Goal: Check status: Check status

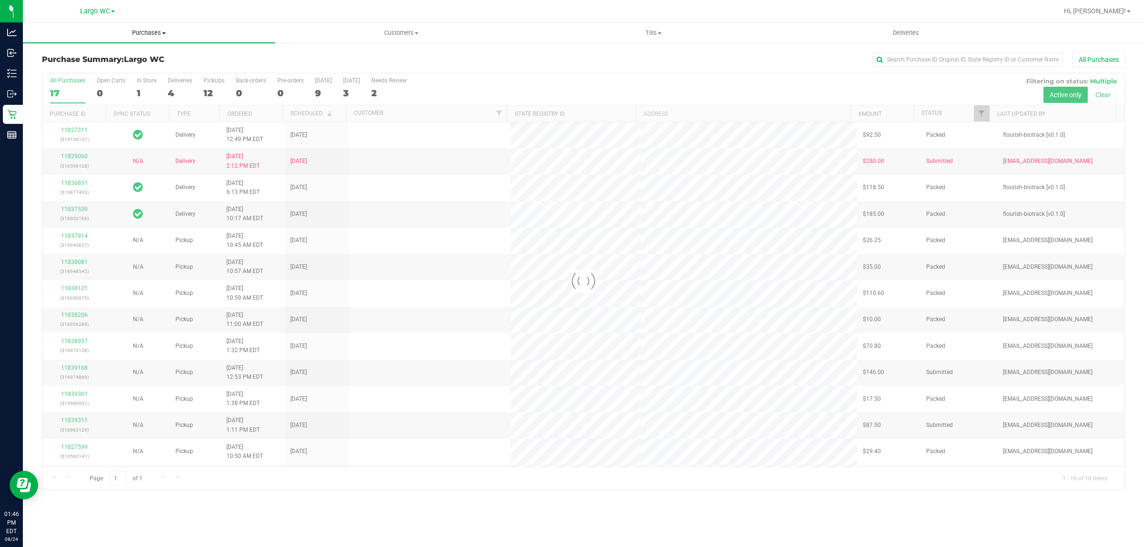
click at [142, 30] on span "Purchases" at bounding box center [149, 33] width 252 height 9
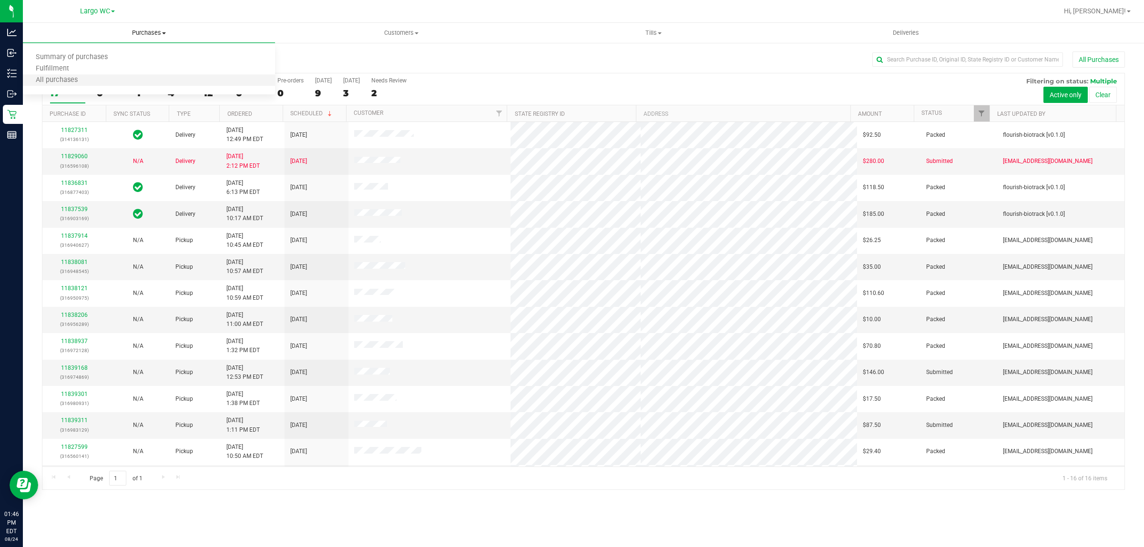
click at [126, 77] on li "All purchases" at bounding box center [149, 80] width 252 height 11
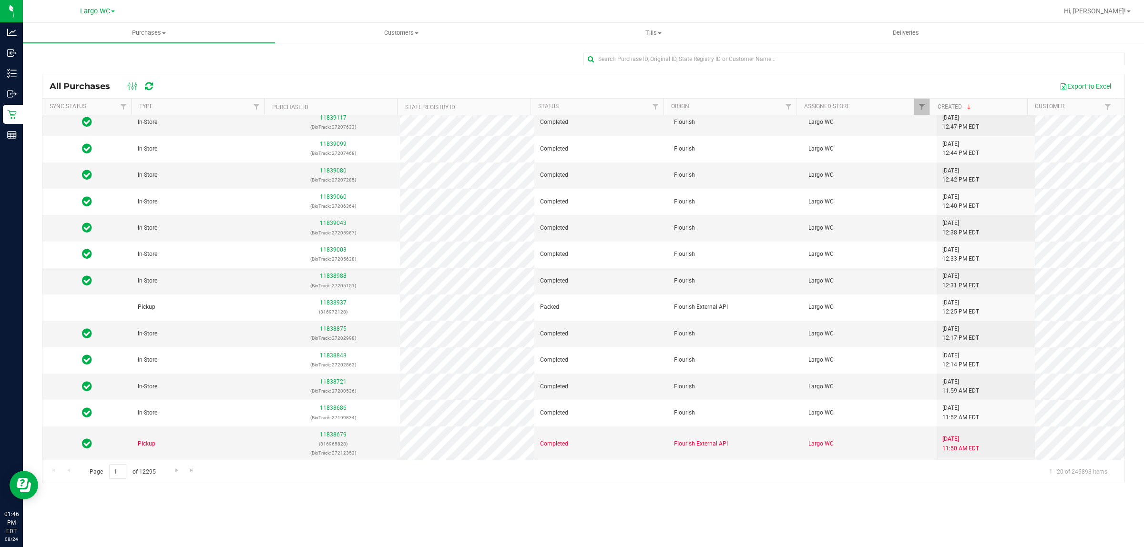
scroll to position [194, 0]
click at [332, 380] on link "11838721" at bounding box center [333, 380] width 27 height 7
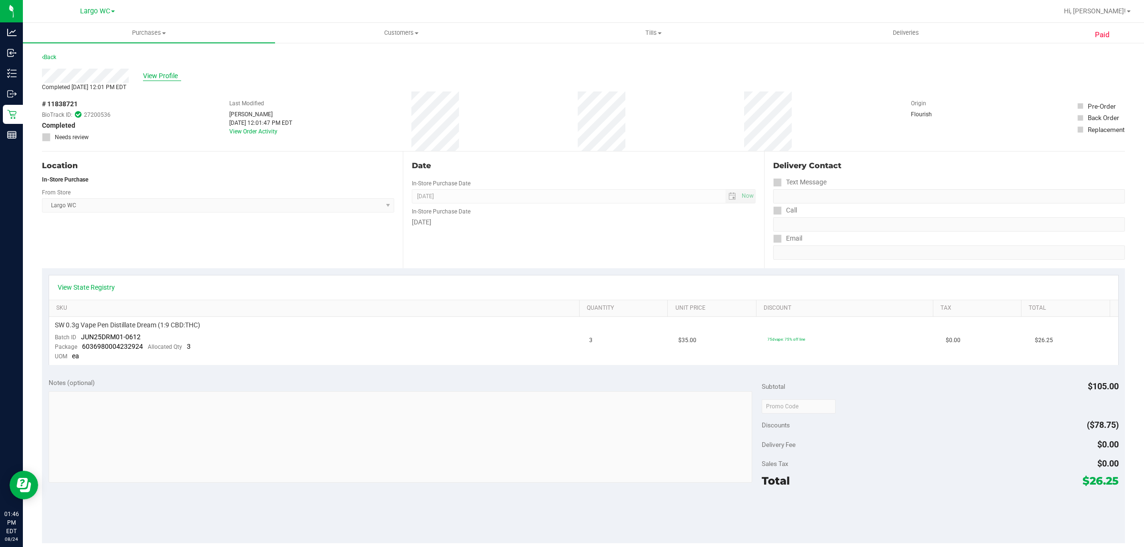
click at [163, 72] on span "View Profile" at bounding box center [162, 76] width 38 height 10
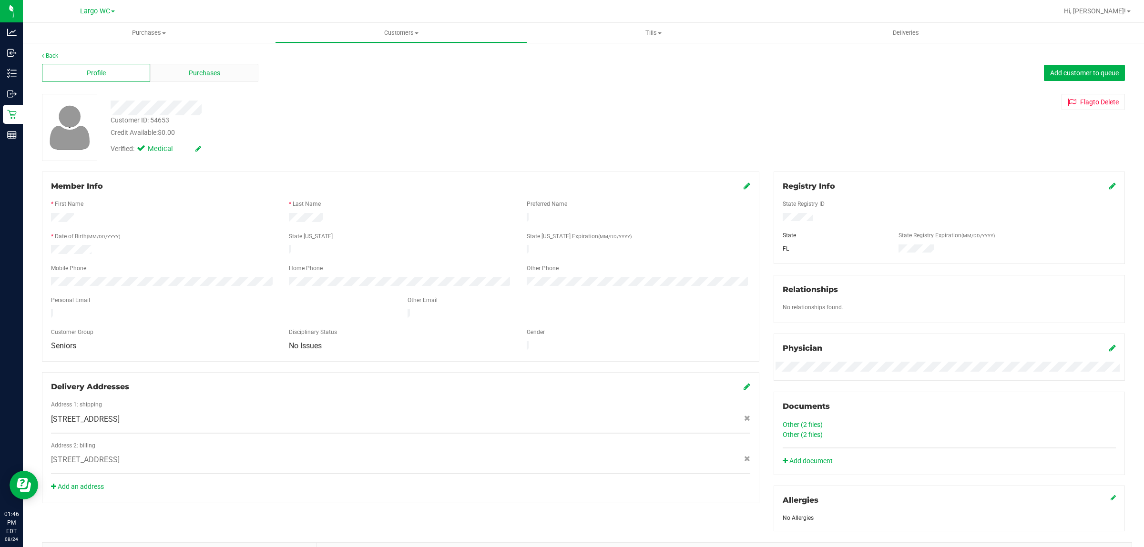
click at [185, 72] on div "Purchases" at bounding box center [204, 73] width 108 height 18
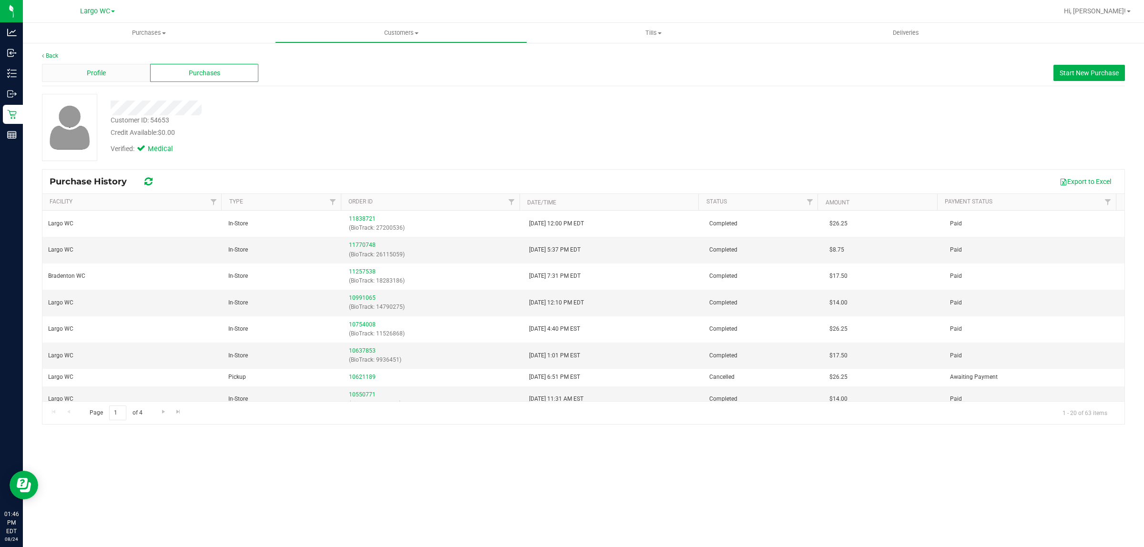
click at [101, 73] on span "Profile" at bounding box center [96, 73] width 19 height 10
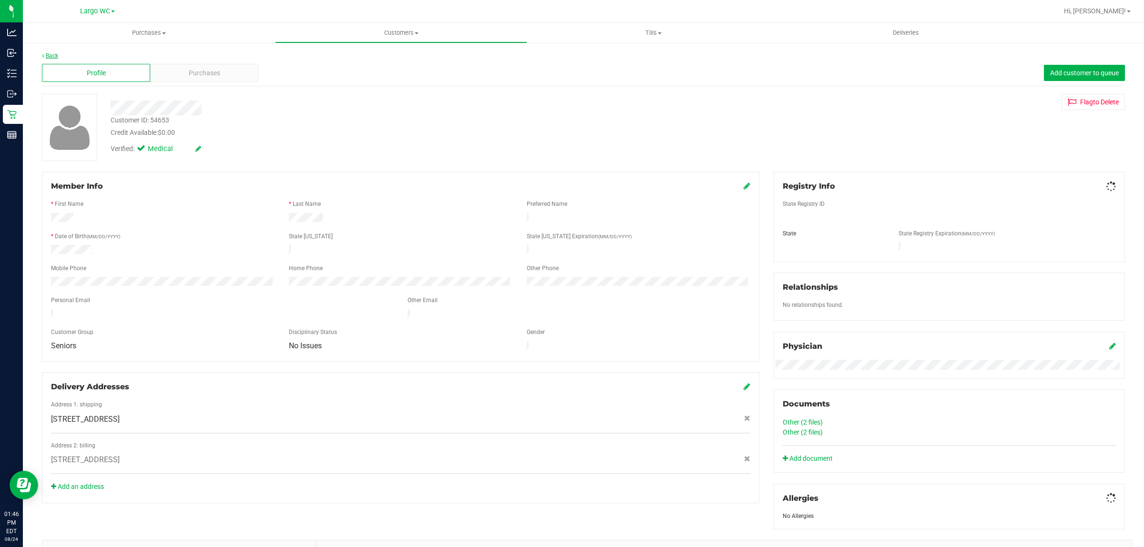
click at [53, 53] on link "Back" at bounding box center [50, 55] width 16 height 7
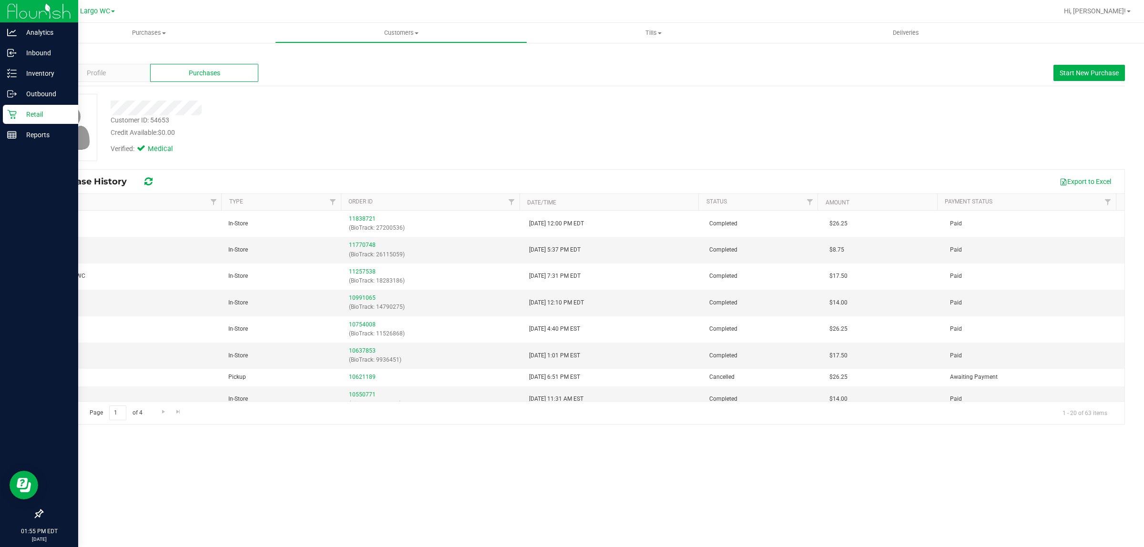
click at [10, 112] on icon at bounding box center [12, 115] width 10 height 10
